Goal: Check status: Check status

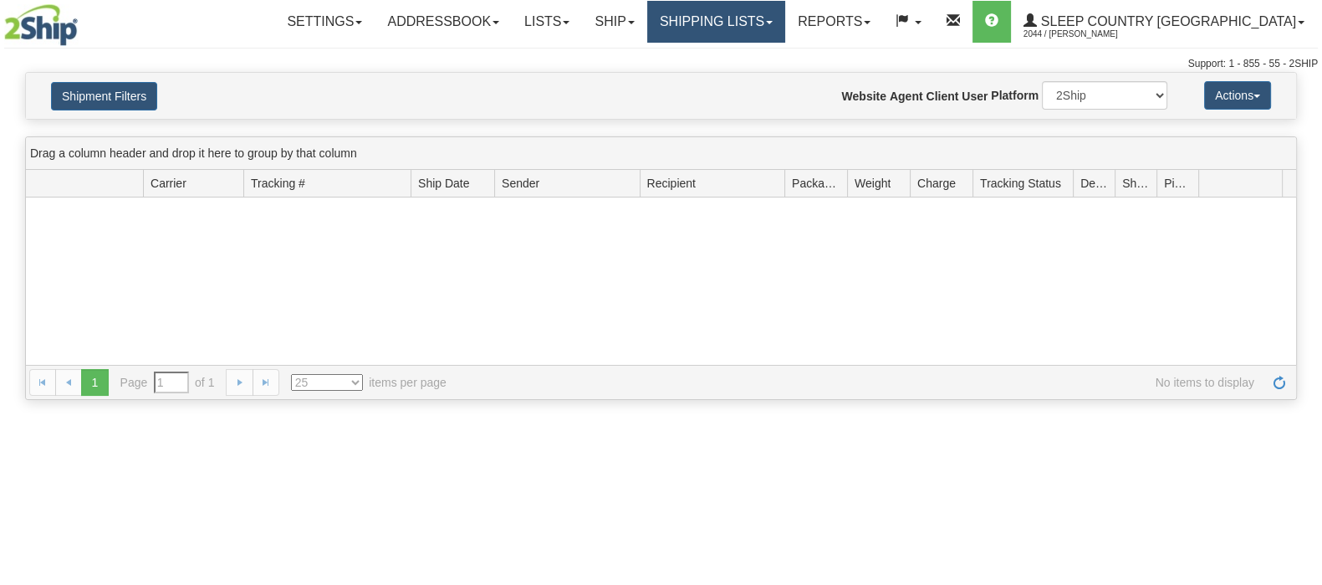
type input "From [DATE] To [DATE]"
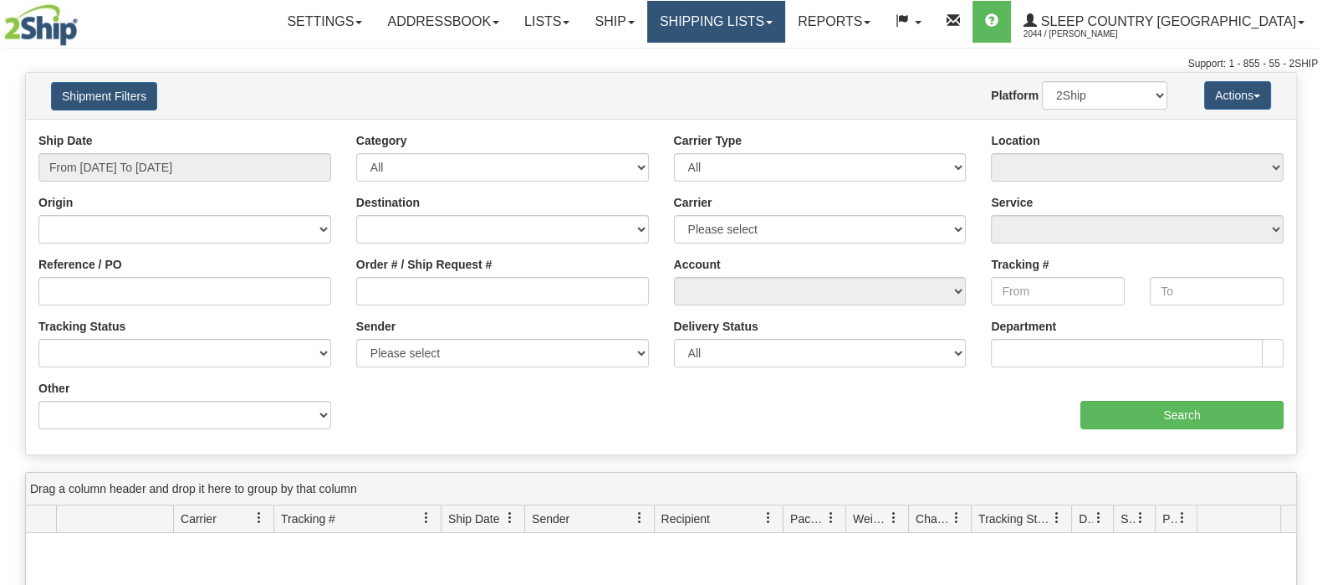
click at [785, 14] on link "Shipping lists" at bounding box center [716, 22] width 138 height 42
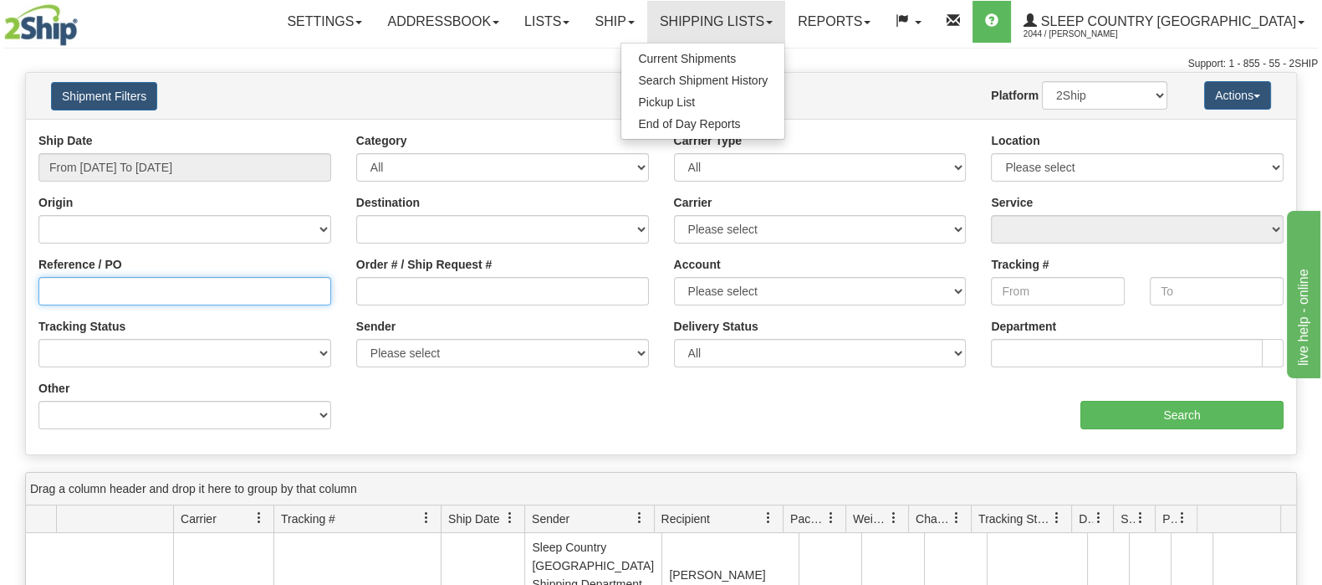
click at [87, 292] on input "Reference / PO" at bounding box center [184, 291] width 293 height 28
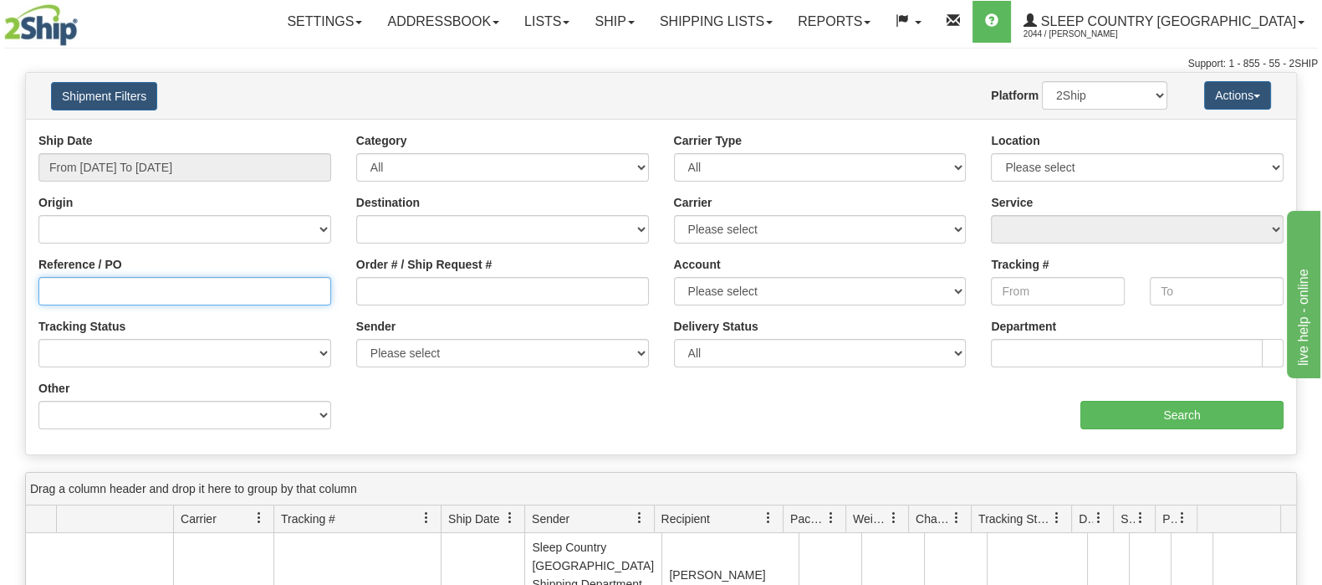
paste input "9002I112071"
type input "9002I112071"
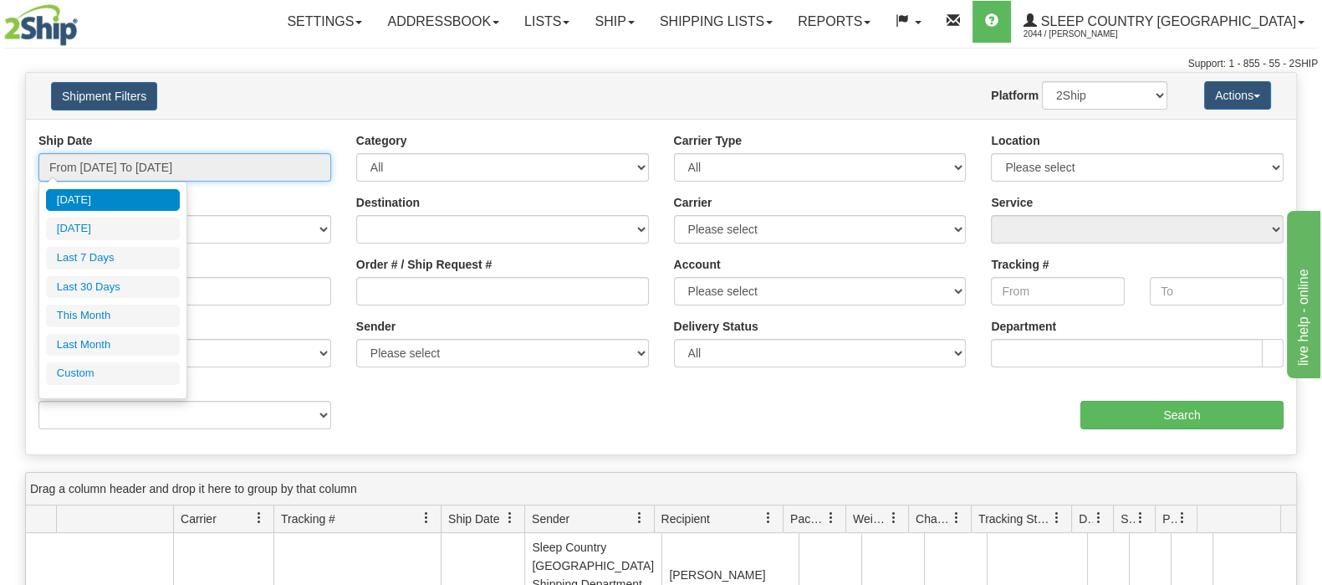
click at [179, 166] on input "From [DATE] To [DATE]" at bounding box center [184, 167] width 293 height 28
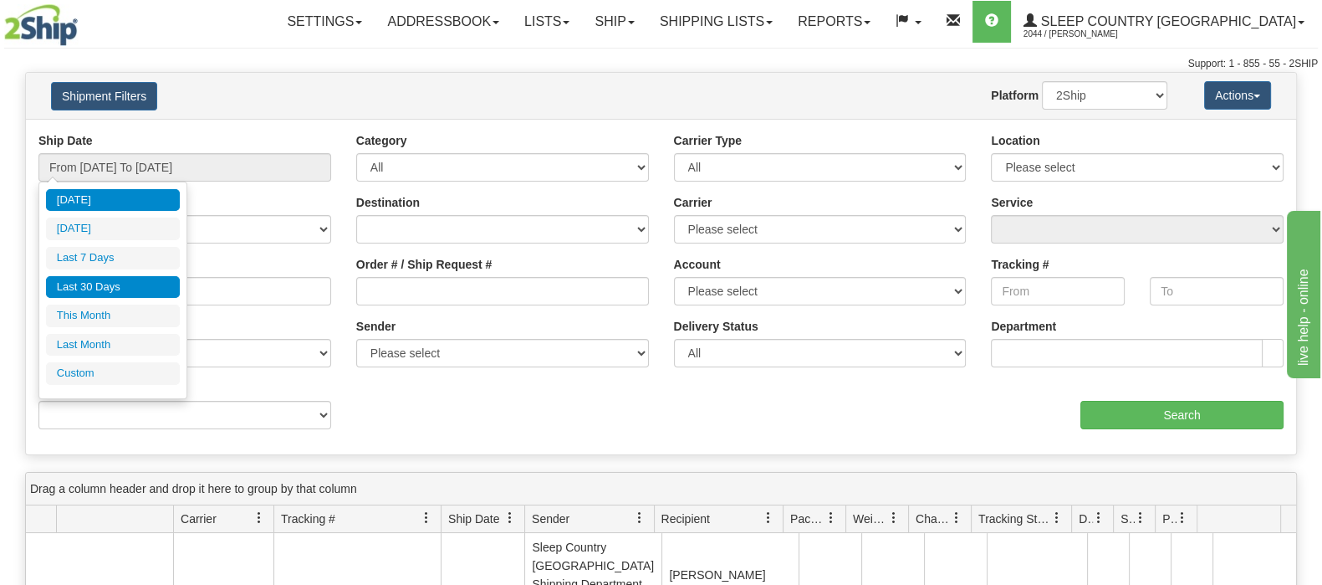
click at [136, 284] on li "Last 30 Days" at bounding box center [113, 287] width 134 height 23
type input "From [DATE] To [DATE]"
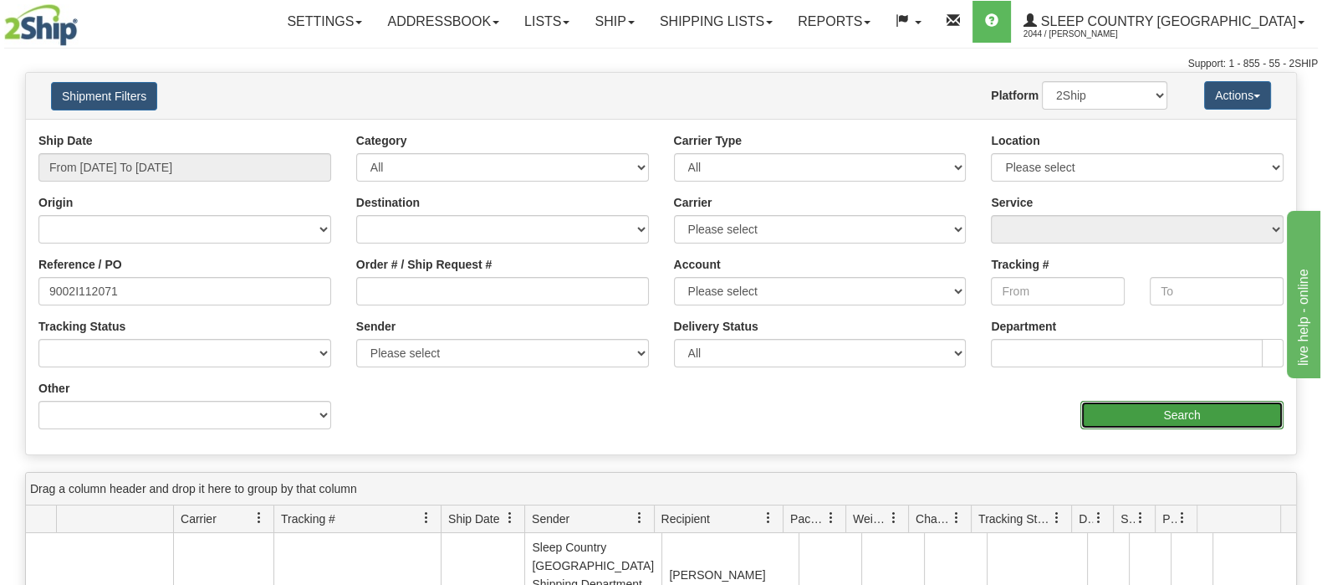
click at [1112, 410] on input "Search" at bounding box center [1182, 415] width 203 height 28
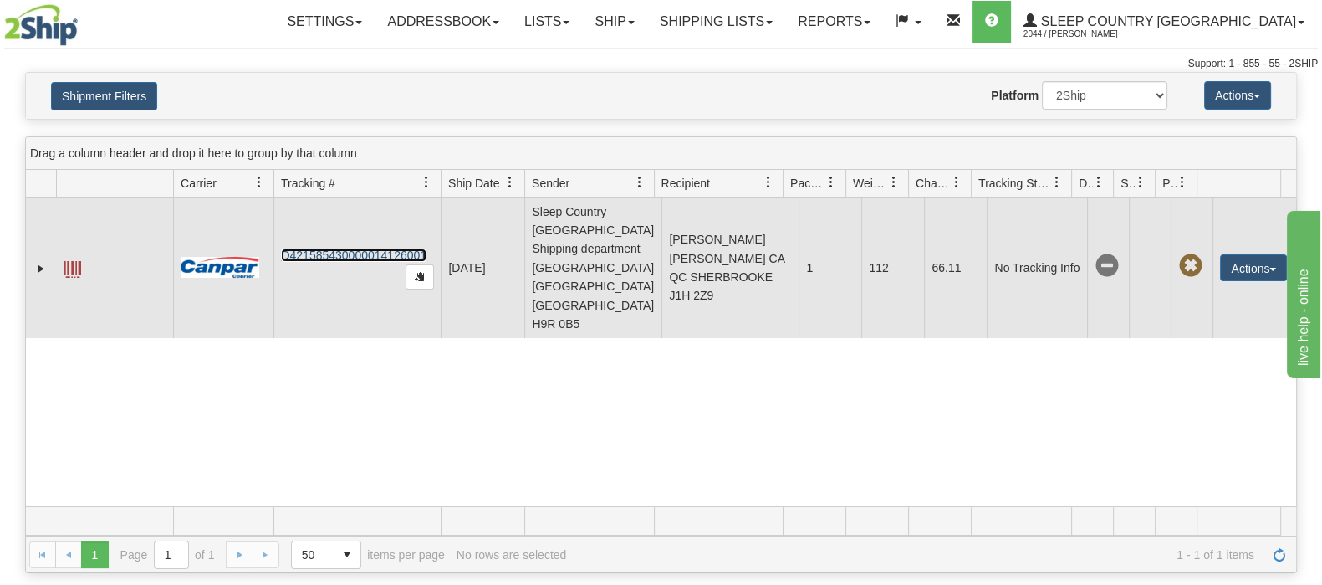
click at [342, 248] on link "D421585430000014126001" at bounding box center [354, 254] width 146 height 13
